Goal: Task Accomplishment & Management: Manage account settings

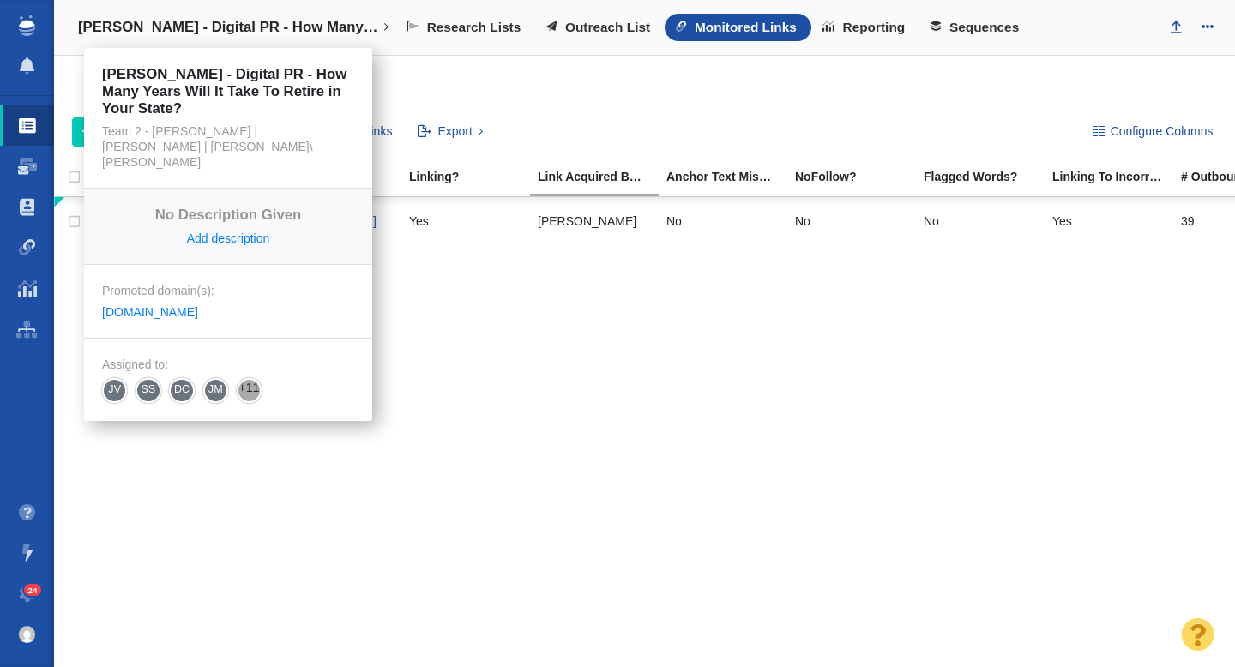
click at [270, 35] on h4 "[PERSON_NAME] - Digital PR - How Many Years Will It Take To Retire in Your Stat…" at bounding box center [228, 27] width 300 height 17
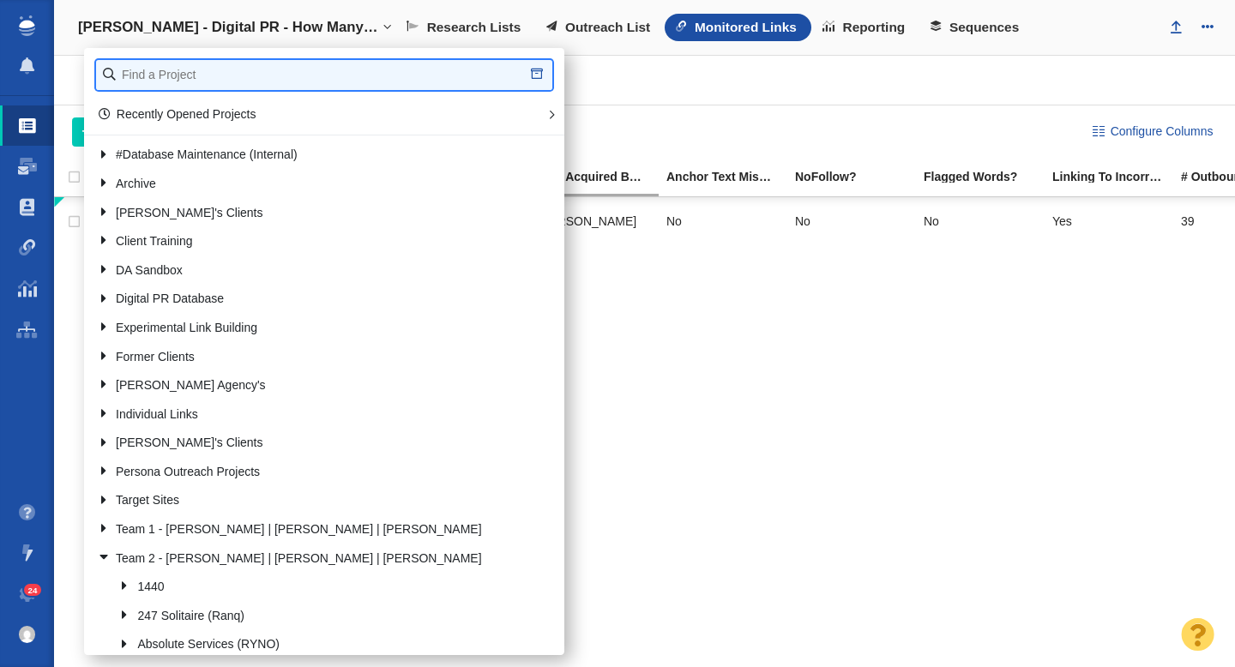
click at [249, 63] on input "text" at bounding box center [324, 75] width 456 height 30
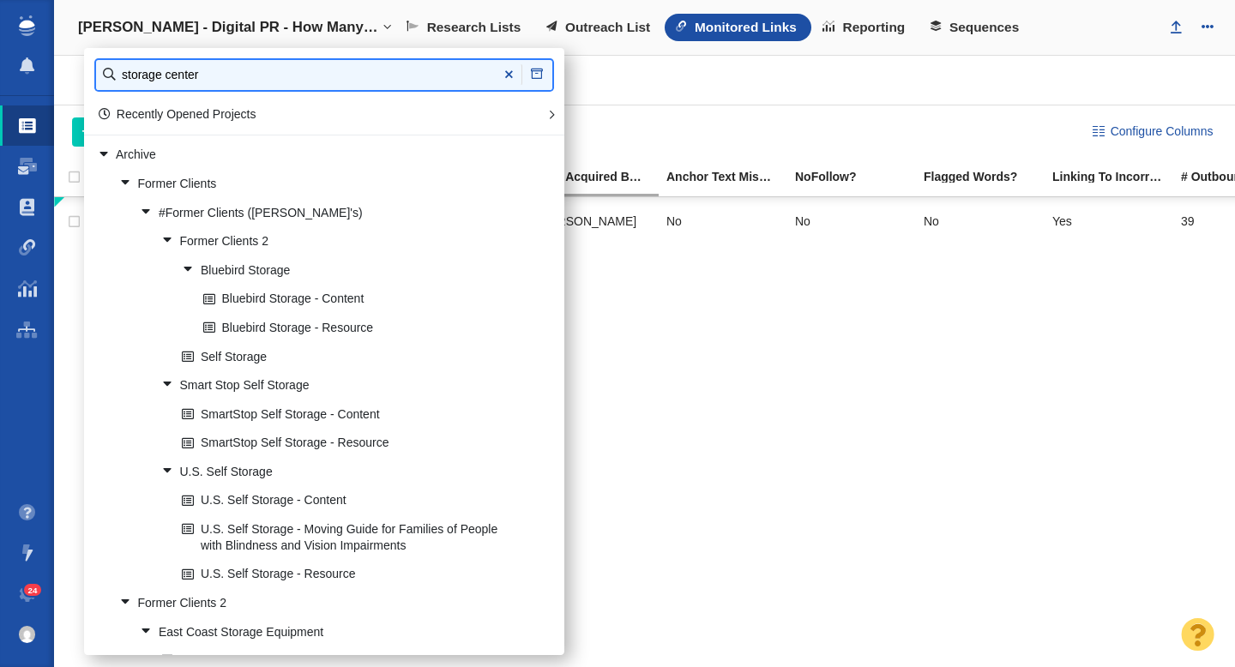
type input "storage center"
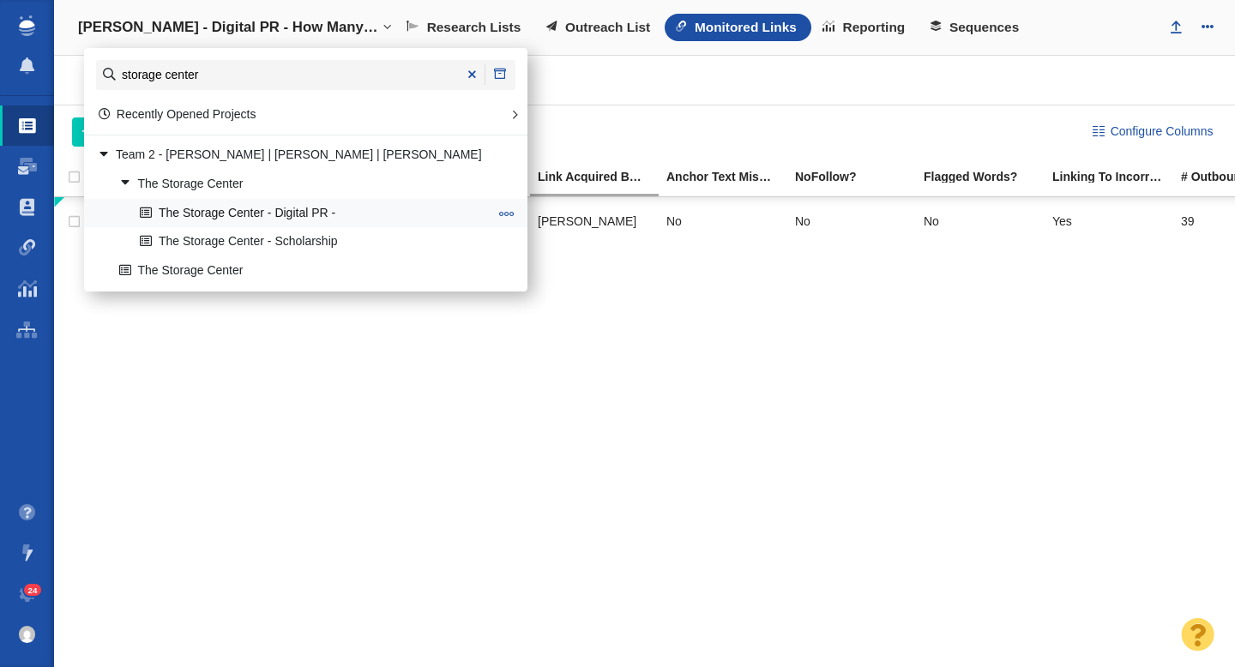
click at [319, 215] on link "The Storage Center - Digital PR -" at bounding box center [313, 213] width 357 height 27
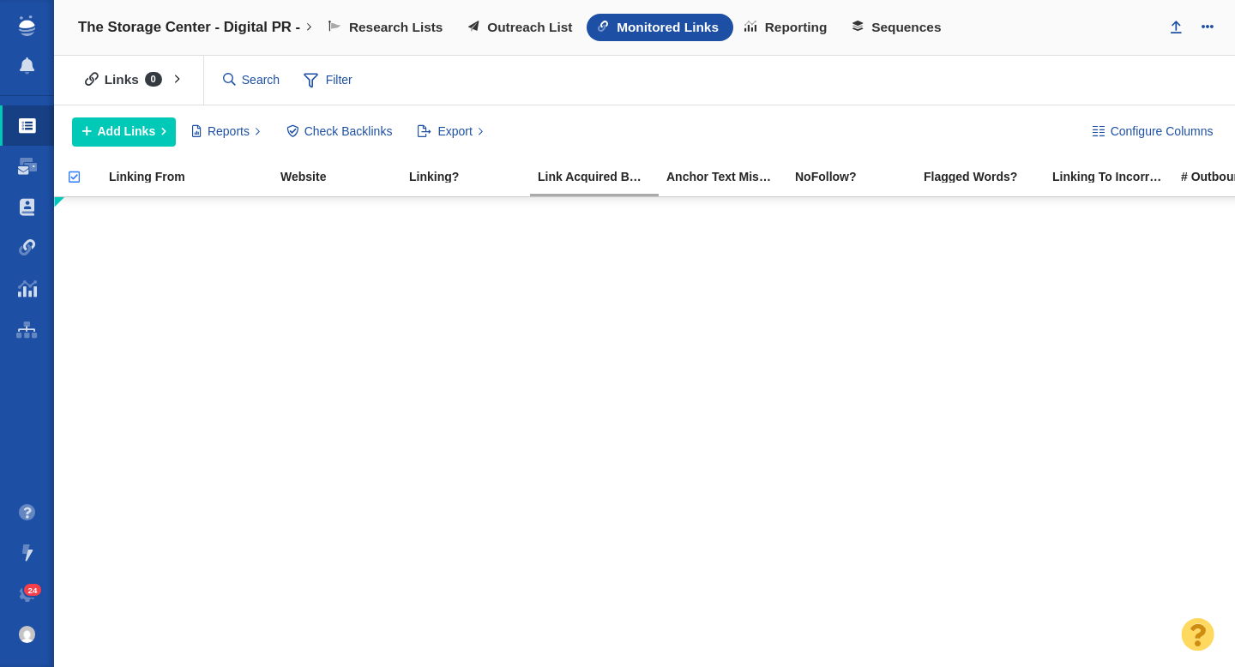
click at [637, 21] on span "Monitored Links" at bounding box center [667, 27] width 102 height 15
